Goal: Information Seeking & Learning: Learn about a topic

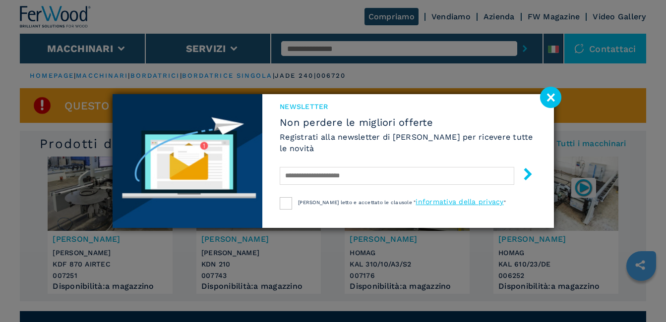
click at [552, 101] on image at bounding box center [550, 97] width 21 height 21
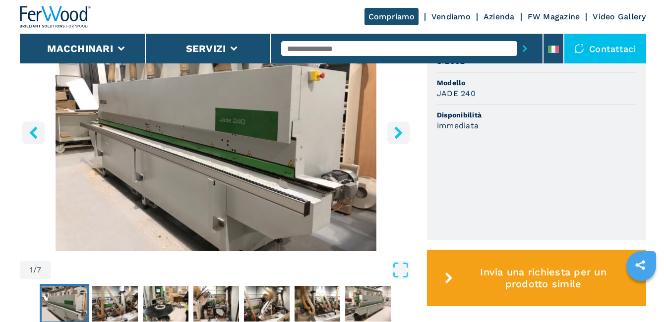
scroll to position [370, 0]
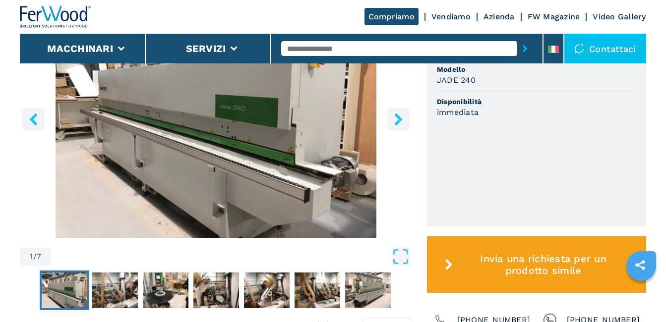
click at [399, 119] on icon "right-button" at bounding box center [398, 119] width 8 height 12
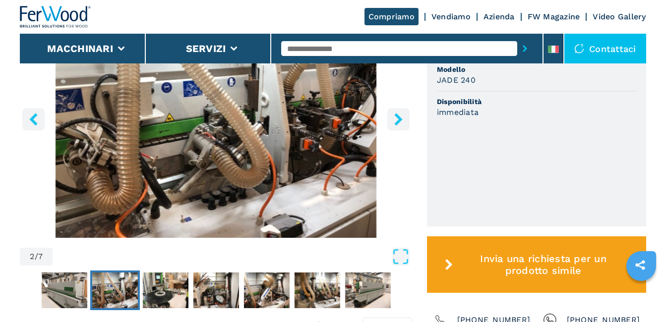
click at [399, 119] on icon "right-button" at bounding box center [398, 119] width 8 height 12
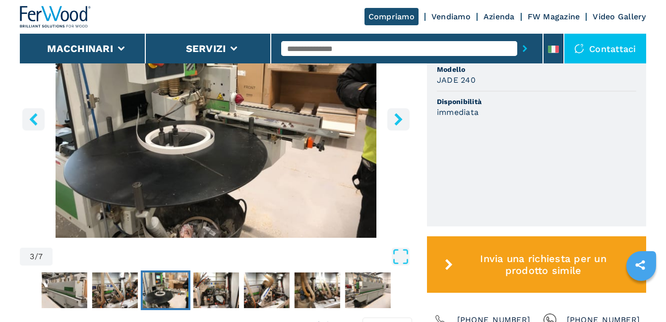
click at [399, 119] on icon "right-button" at bounding box center [398, 119] width 8 height 12
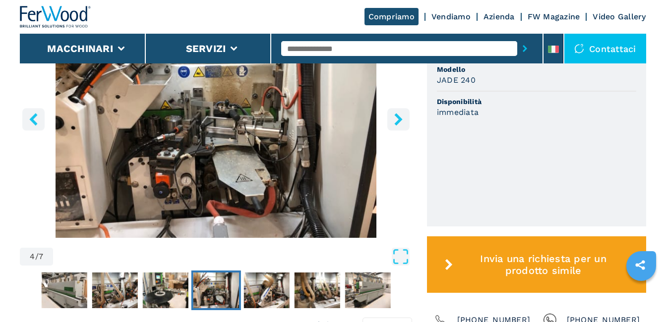
click at [399, 119] on icon "right-button" at bounding box center [398, 119] width 8 height 12
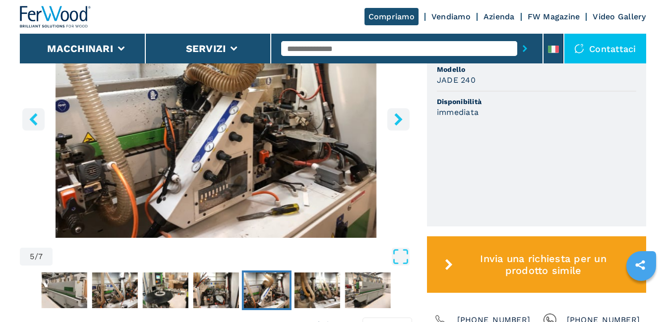
click at [399, 119] on icon "right-button" at bounding box center [398, 119] width 8 height 12
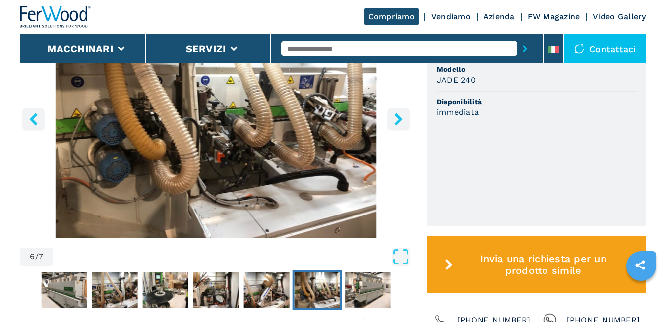
click at [399, 119] on icon "right-button" at bounding box center [398, 119] width 8 height 12
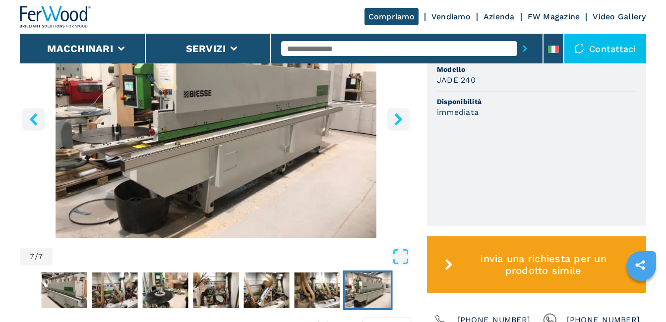
click at [399, 119] on icon "right-button" at bounding box center [398, 119] width 8 height 12
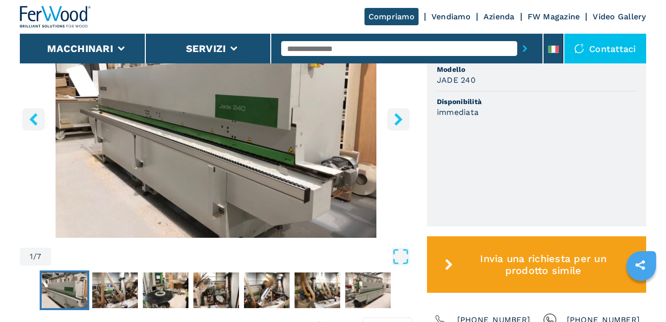
click at [399, 119] on icon "right-button" at bounding box center [398, 119] width 8 height 12
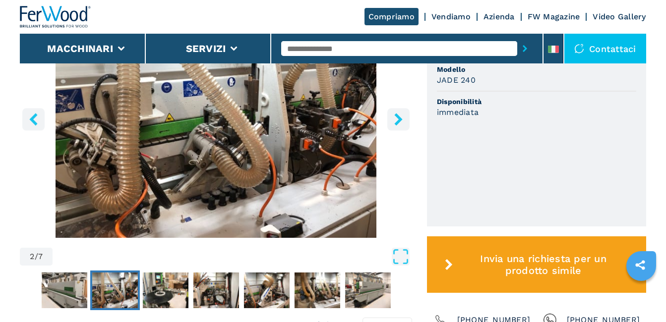
click at [399, 119] on icon "right-button" at bounding box center [398, 119] width 8 height 12
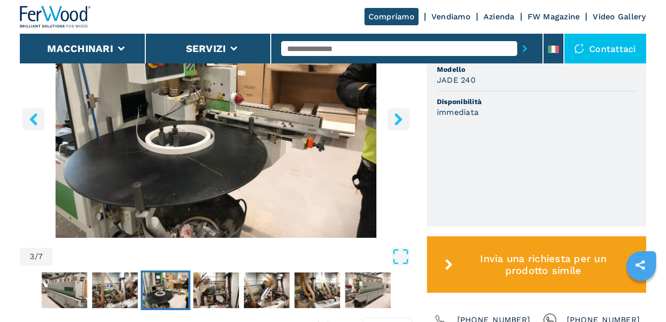
click at [399, 119] on icon "right-button" at bounding box center [398, 119] width 8 height 12
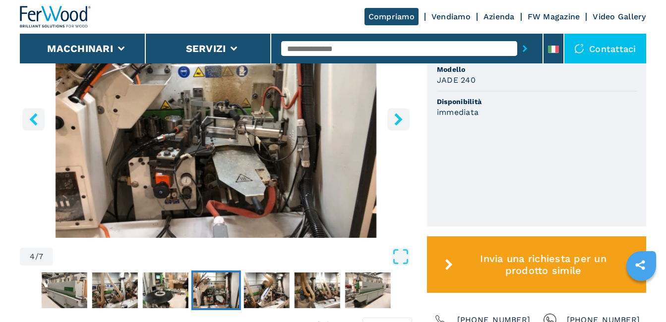
click at [399, 119] on icon "right-button" at bounding box center [398, 119] width 8 height 12
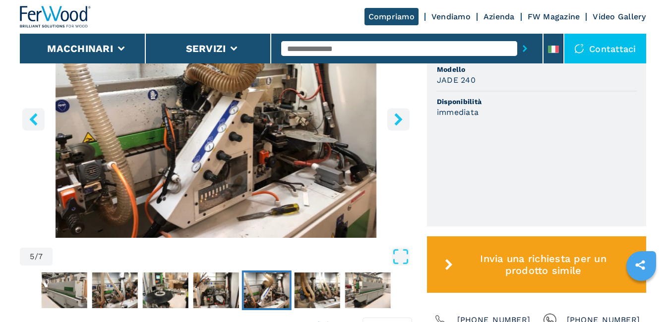
click at [399, 119] on icon "right-button" at bounding box center [398, 119] width 8 height 12
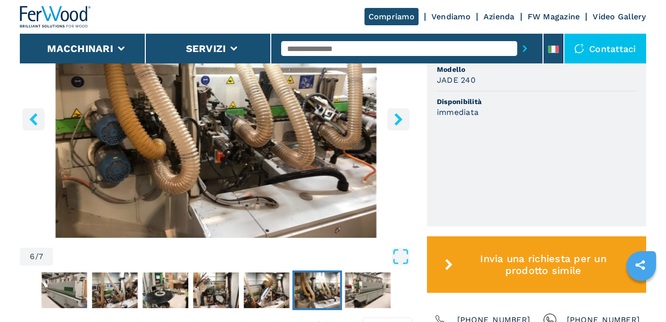
click at [399, 119] on icon "right-button" at bounding box center [398, 119] width 8 height 12
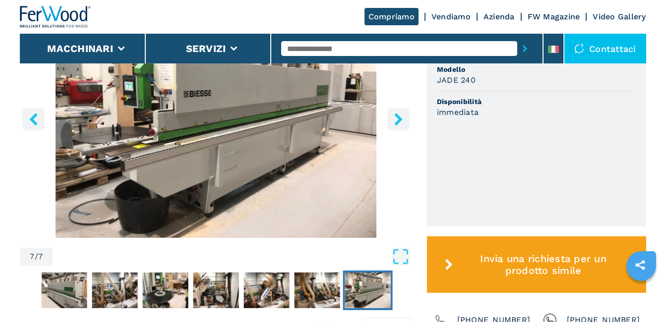
click at [399, 119] on icon "right-button" at bounding box center [398, 119] width 8 height 12
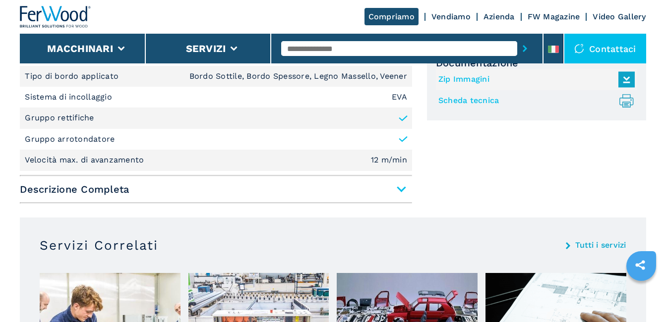
scroll to position [670, 0]
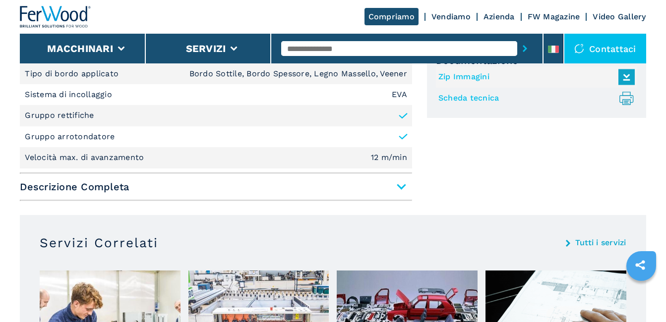
click at [399, 185] on span "Descrizione Completa" at bounding box center [216, 187] width 392 height 18
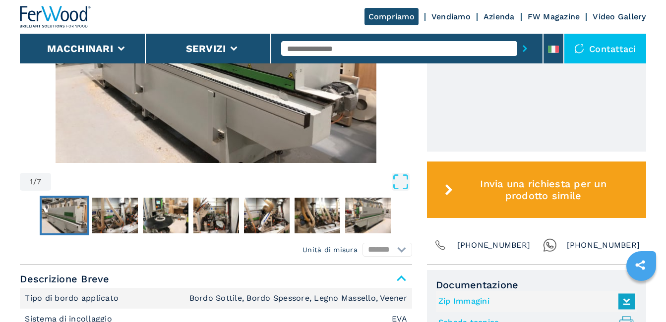
scroll to position [452, 0]
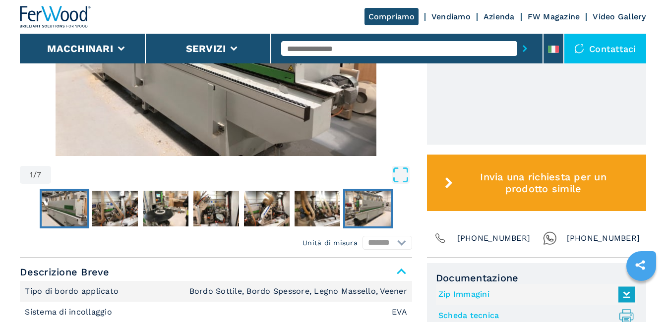
click at [369, 206] on img "Go to Slide 7" at bounding box center [368, 209] width 46 height 36
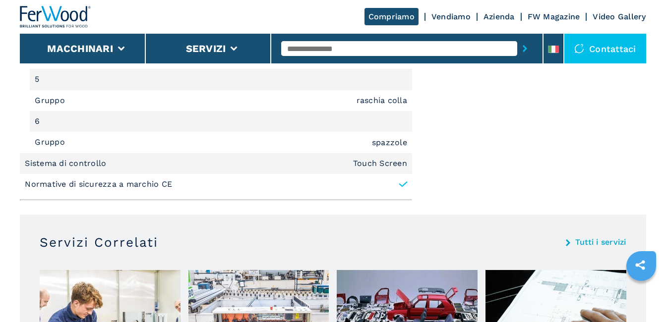
scroll to position [1390, 0]
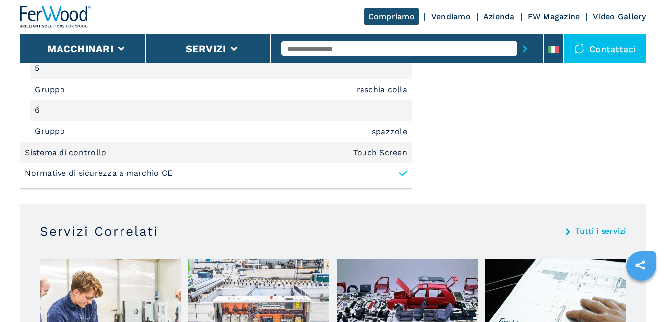
click at [406, 173] on icon at bounding box center [403, 174] width 7 height 4
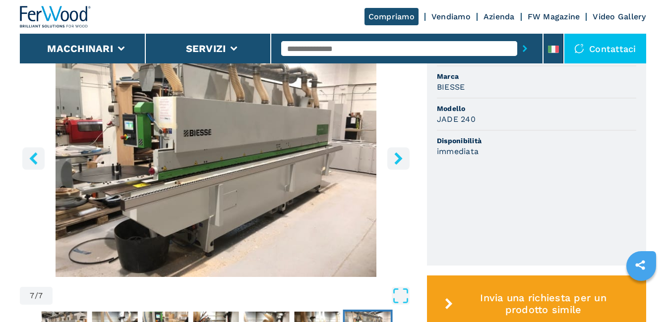
scroll to position [338, 0]
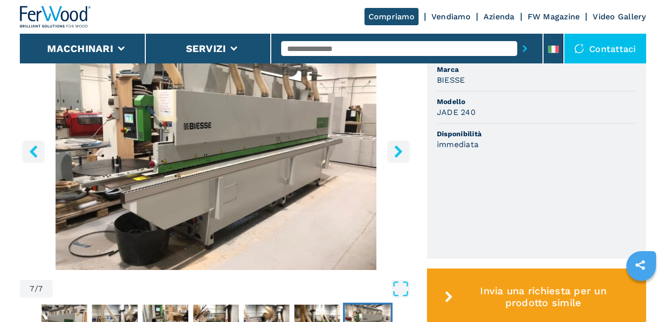
click at [401, 150] on icon "right-button" at bounding box center [398, 151] width 8 height 12
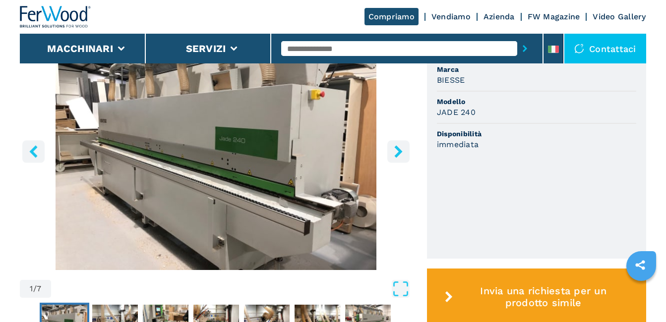
click at [401, 150] on icon "right-button" at bounding box center [398, 151] width 8 height 12
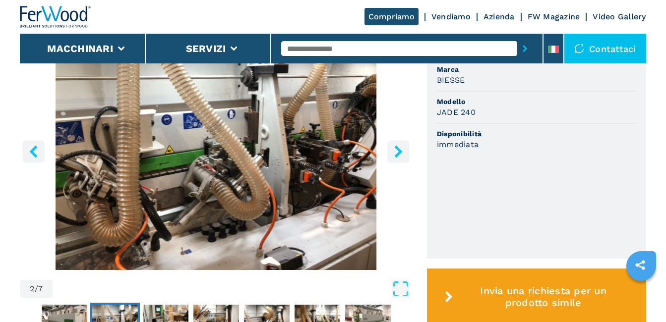
click at [401, 150] on icon "right-button" at bounding box center [398, 151] width 8 height 12
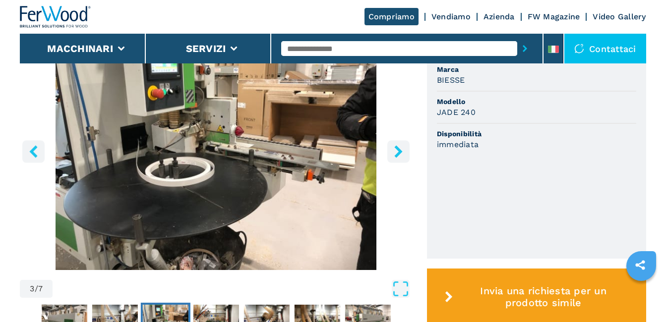
click at [401, 150] on icon "right-button" at bounding box center [398, 151] width 8 height 12
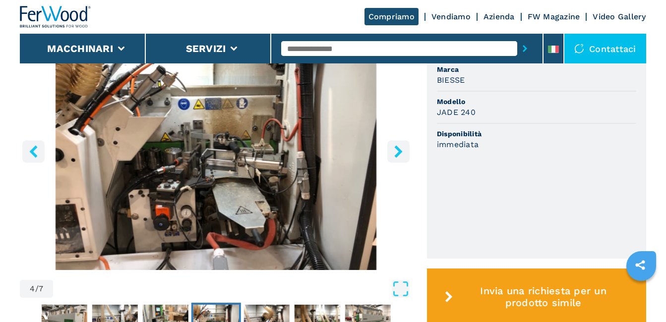
click at [35, 151] on icon "left-button" at bounding box center [33, 151] width 12 height 12
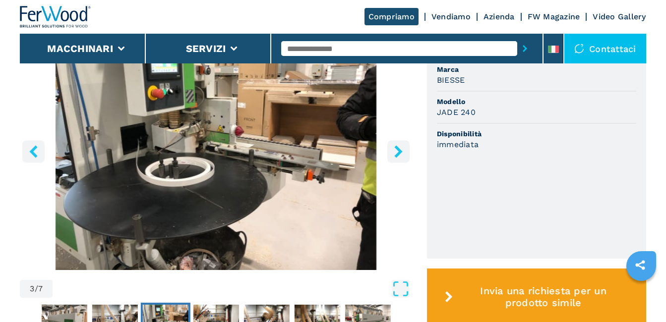
click at [398, 150] on icon "right-button" at bounding box center [398, 151] width 8 height 12
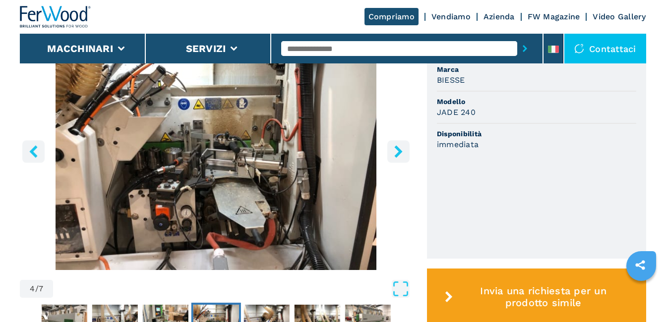
click at [398, 150] on icon "right-button" at bounding box center [398, 151] width 8 height 12
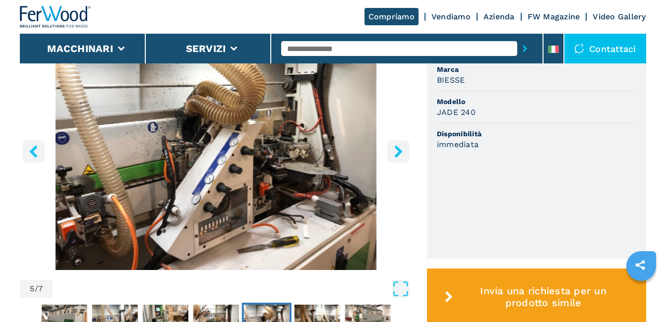
click at [279, 171] on img "Go to Slide 5" at bounding box center [216, 150] width 392 height 240
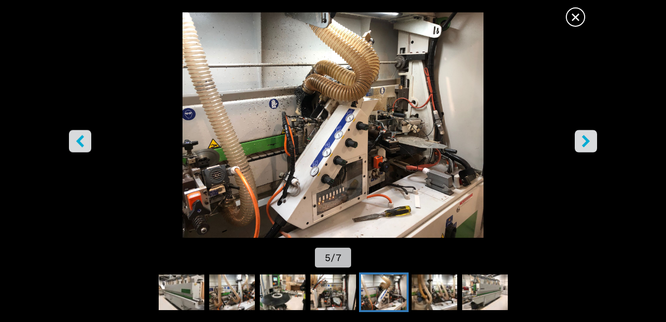
click at [591, 136] on icon "right-button" at bounding box center [586, 141] width 12 height 12
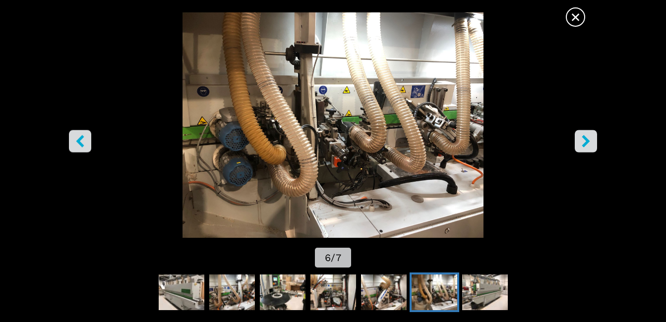
click at [591, 136] on icon "right-button" at bounding box center [586, 141] width 12 height 12
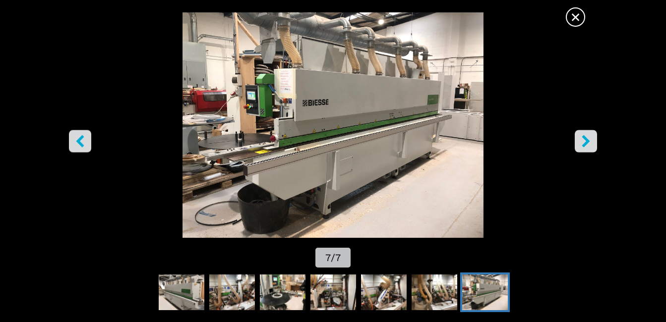
click at [591, 136] on icon "right-button" at bounding box center [586, 141] width 12 height 12
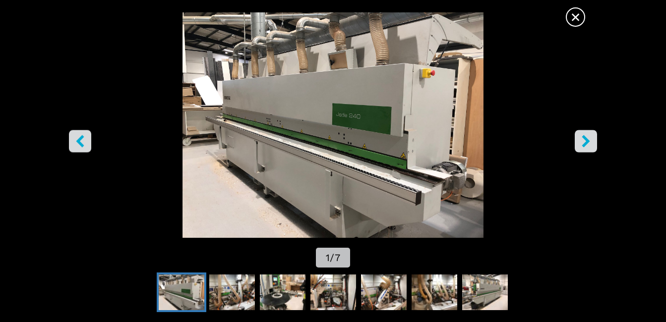
click at [591, 136] on icon "right-button" at bounding box center [586, 141] width 12 height 12
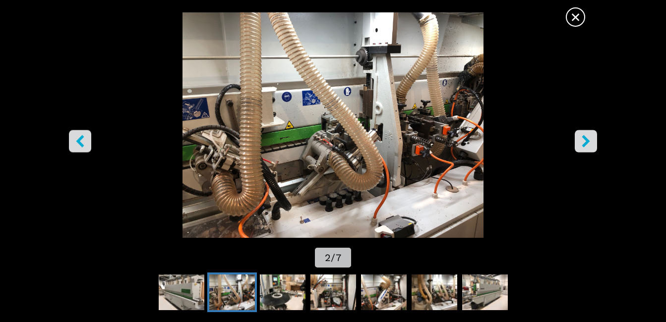
click at [591, 136] on icon "right-button" at bounding box center [586, 141] width 12 height 12
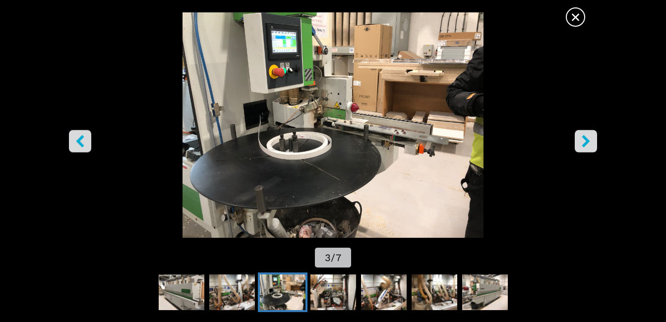
click at [591, 136] on icon "right-button" at bounding box center [586, 141] width 12 height 12
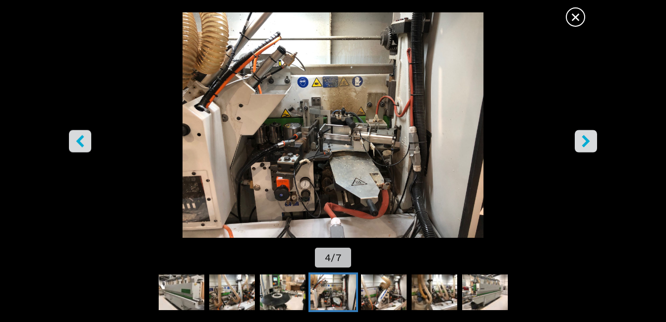
click at [591, 136] on icon "right-button" at bounding box center [586, 141] width 12 height 12
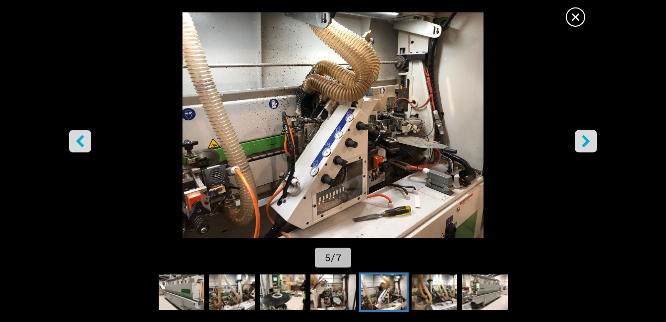
click at [431, 120] on img "Go to Slide 5" at bounding box center [332, 125] width 599 height 226
click at [415, 132] on img "Go to Slide 5" at bounding box center [332, 125] width 599 height 226
click at [589, 136] on icon "right-button" at bounding box center [586, 141] width 12 height 12
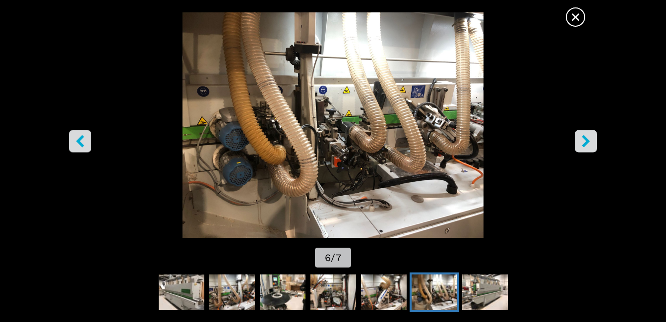
click at [589, 136] on icon "right-button" at bounding box center [586, 141] width 12 height 12
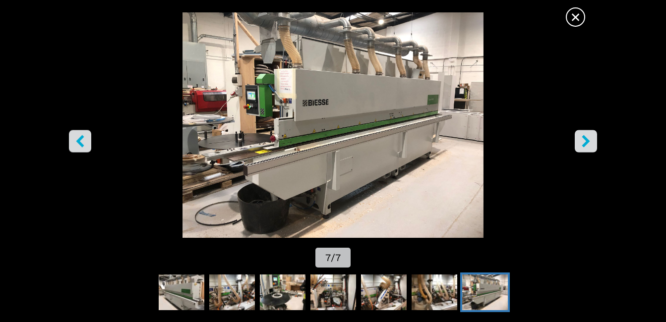
scroll to position [166, 0]
click at [581, 16] on span "×" at bounding box center [575, 14] width 17 height 17
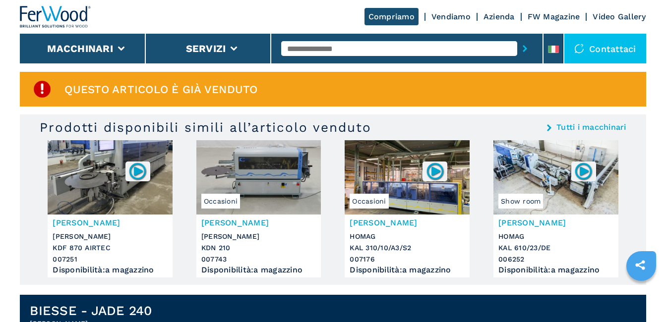
scroll to position [0, 0]
